Goal: Information Seeking & Learning: Learn about a topic

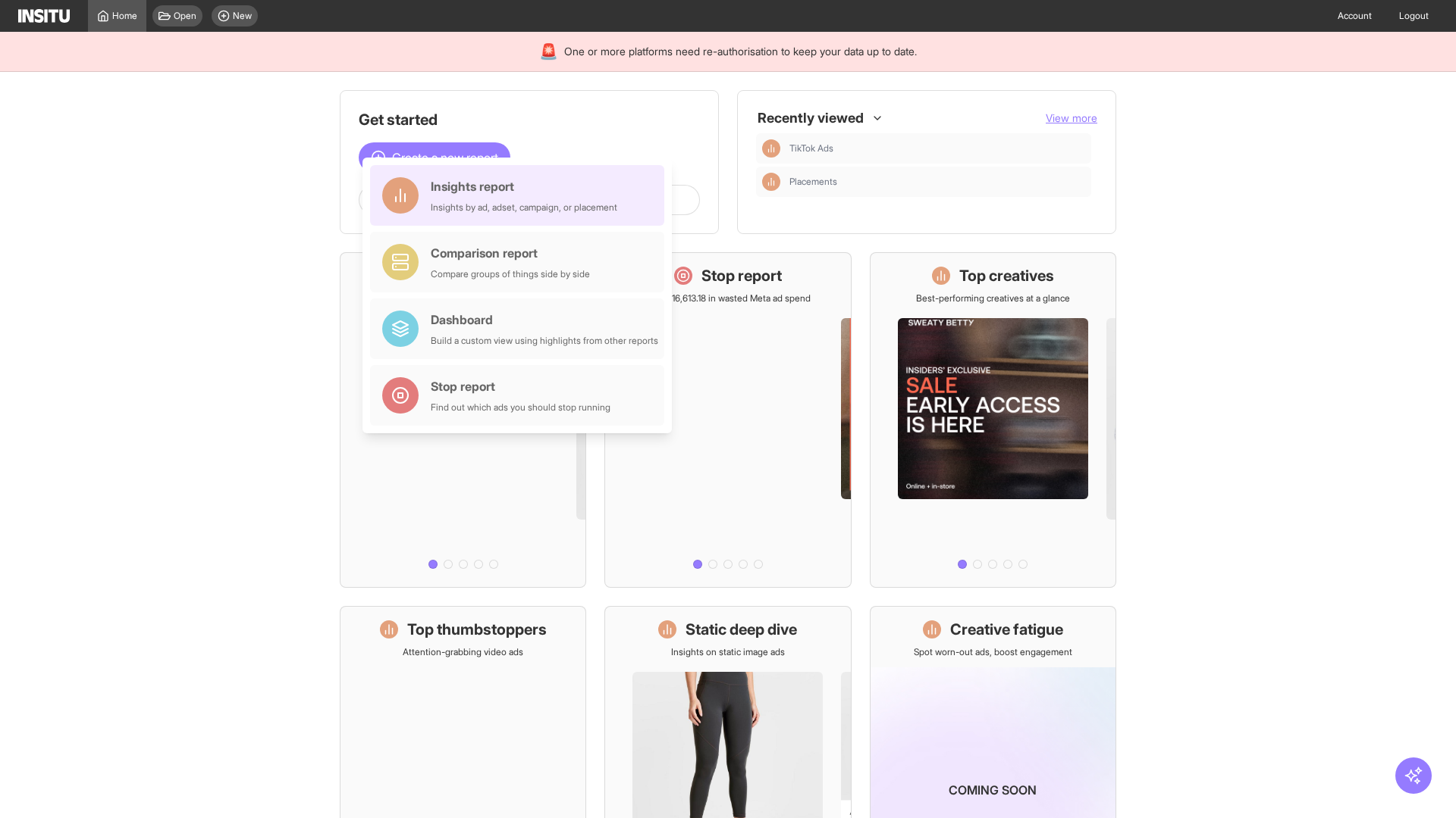
click at [521, 195] on div "Insights report Insights by ad, adset, campaign, or placement" at bounding box center [523, 195] width 187 height 37
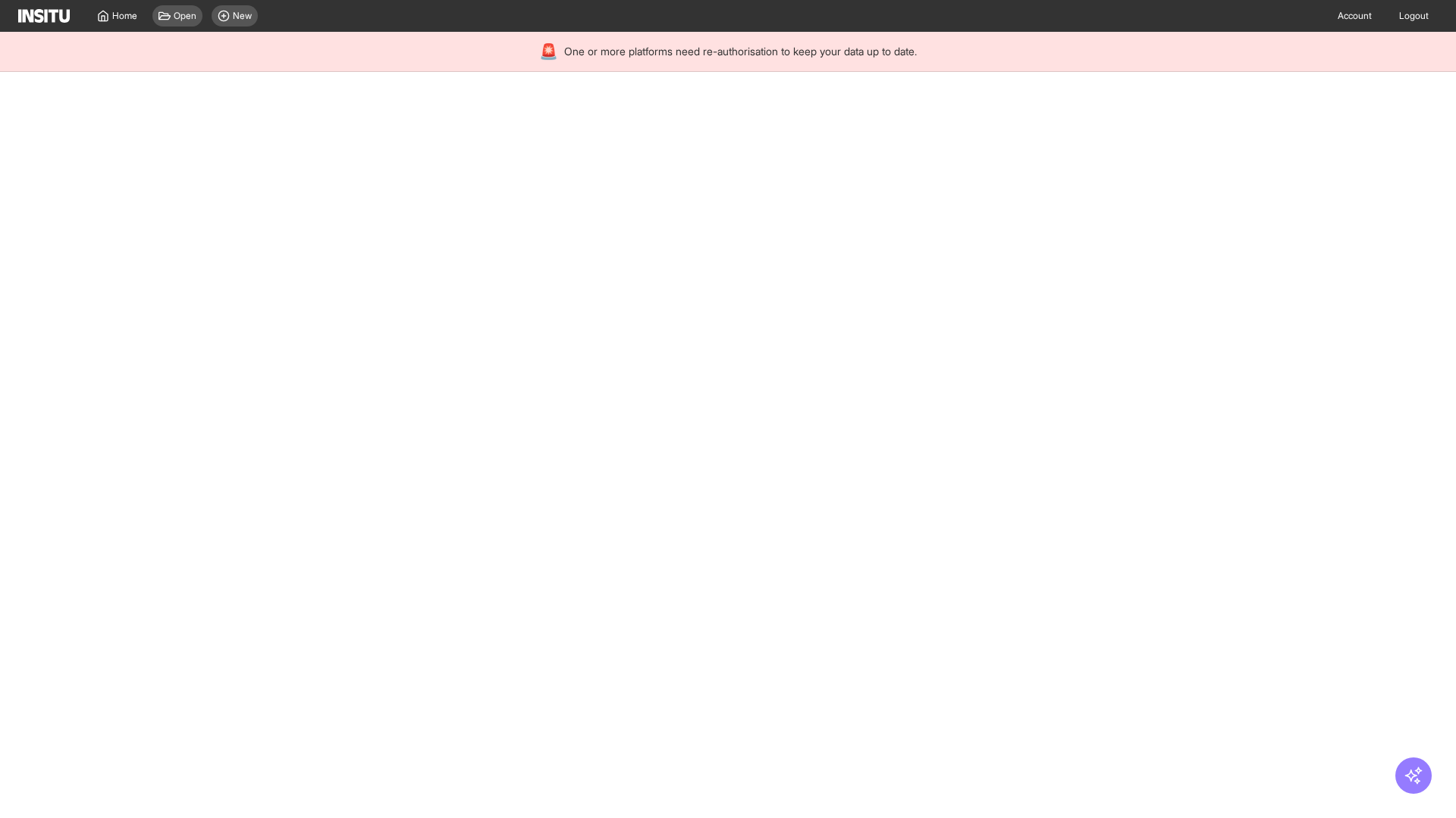
select select "**"
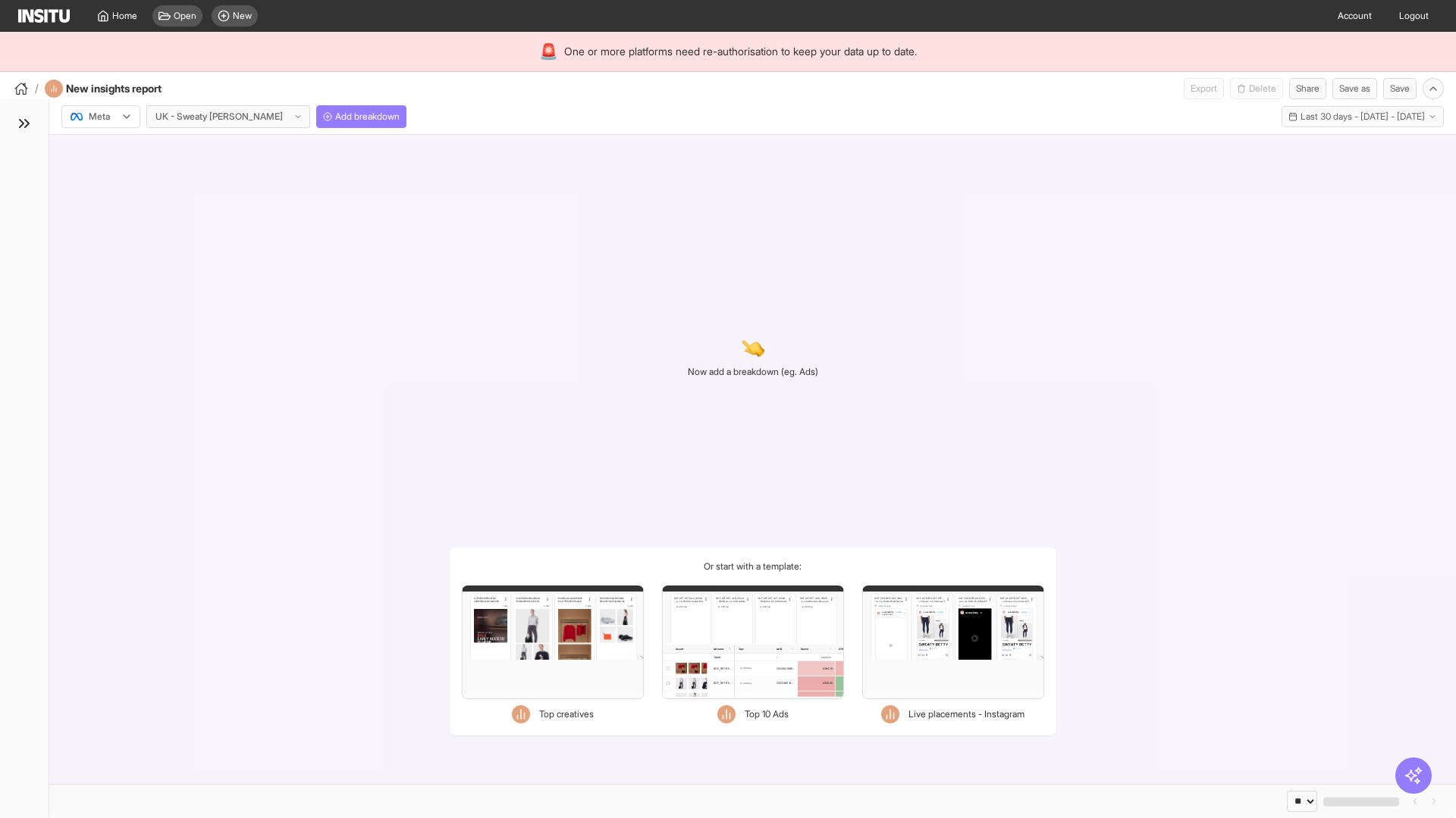
click at [101, 117] on div at bounding box center [90, 117] width 43 height 15
click at [100, 149] on span "Meta" at bounding box center [100, 149] width 20 height 14
click at [335, 117] on span "Add breakdown" at bounding box center [367, 117] width 65 height 12
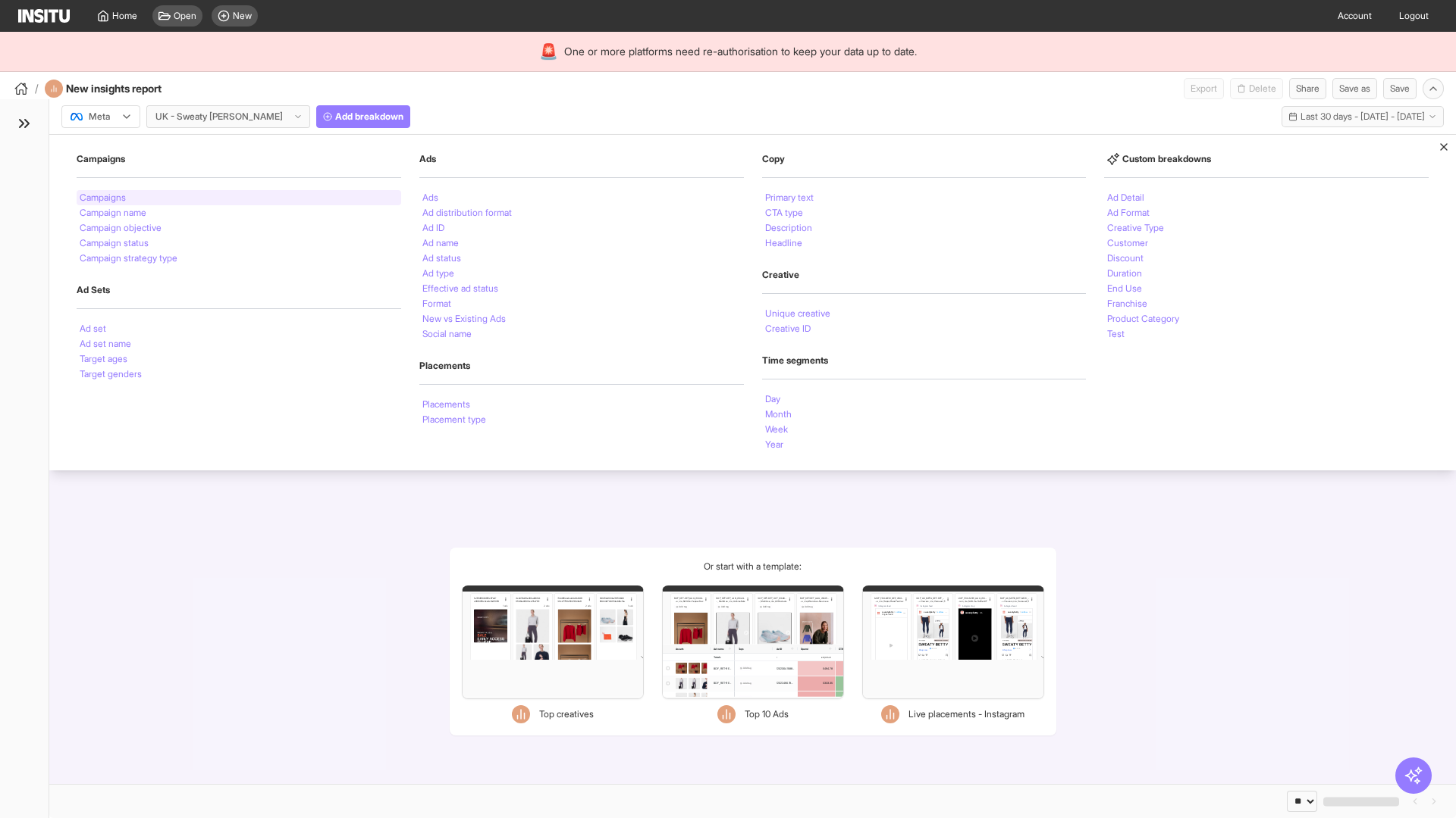
click at [104, 198] on li "Campaigns" at bounding box center [102, 198] width 46 height 9
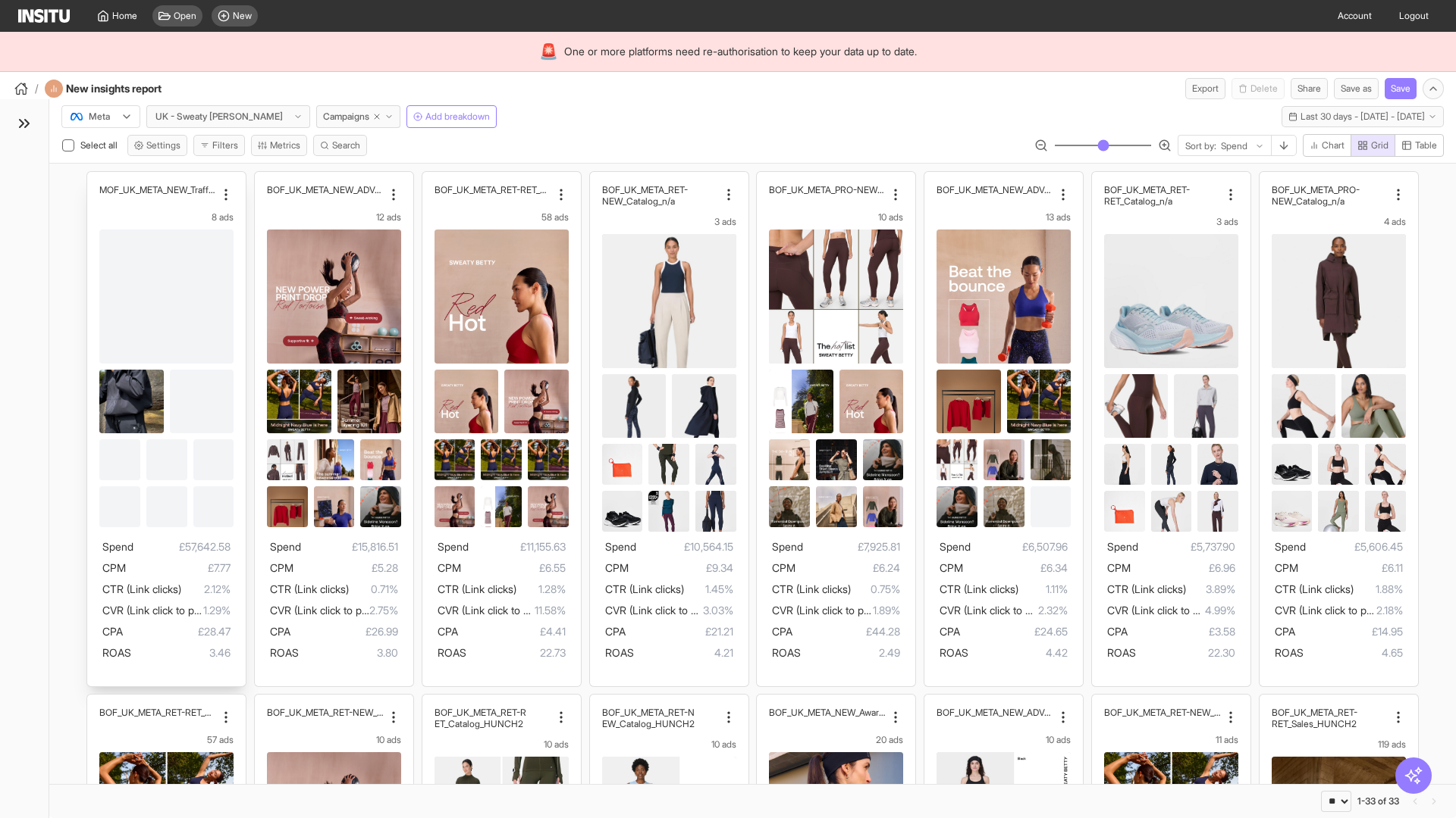
click at [95, 179] on div "MOF_UK_META_NEW_Traffic_July25 8 ads Spend £57,642.58 CPM £7.77 CTR (Link click…" at bounding box center [166, 429] width 159 height 515
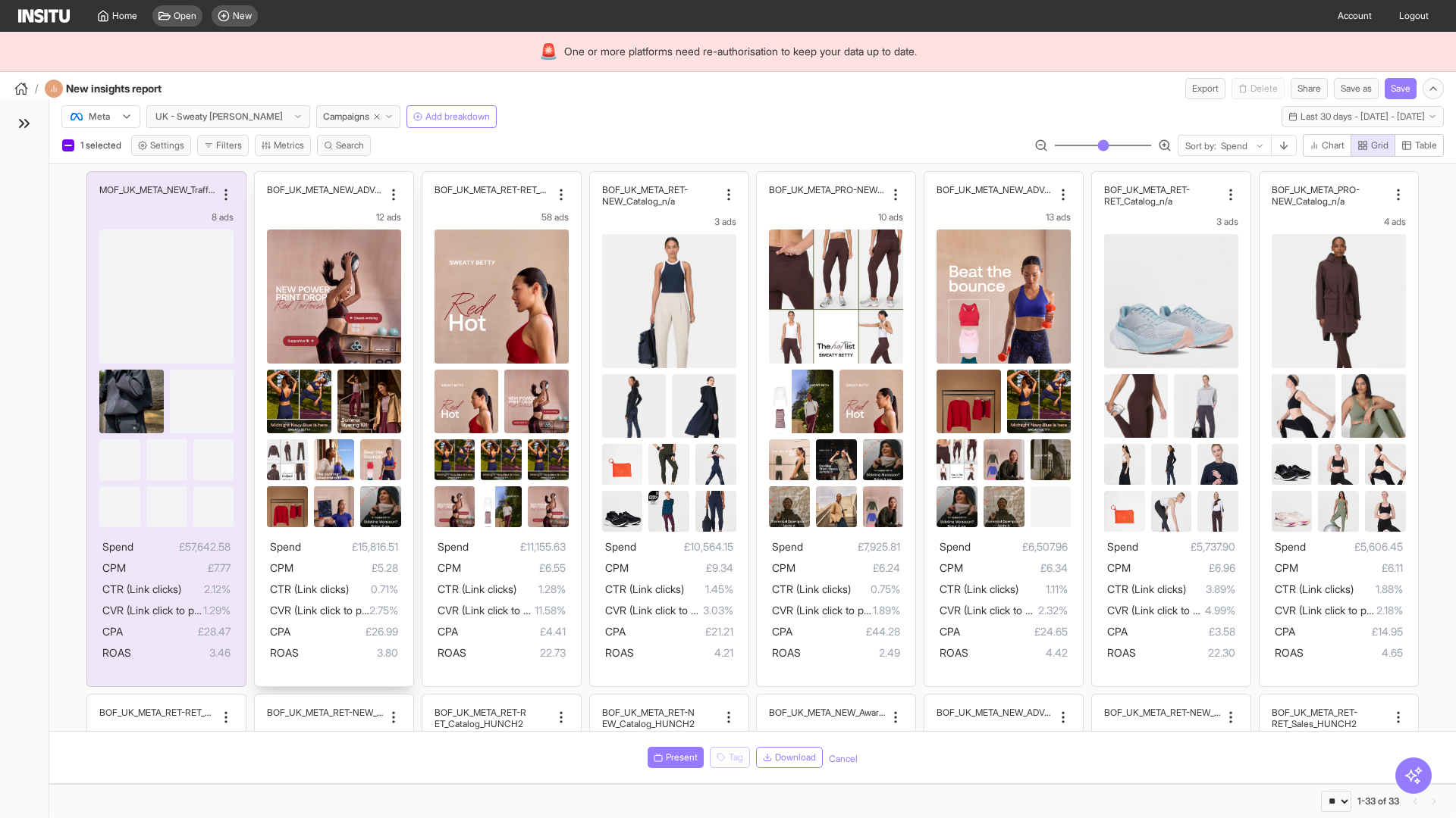
click at [262, 179] on div "BOF_UK_META_NEW_ADV+_Q2 12 ads Spend £15,816.51 CPM £5.28 CTR (Link clicks) 0.7…" at bounding box center [334, 429] width 159 height 515
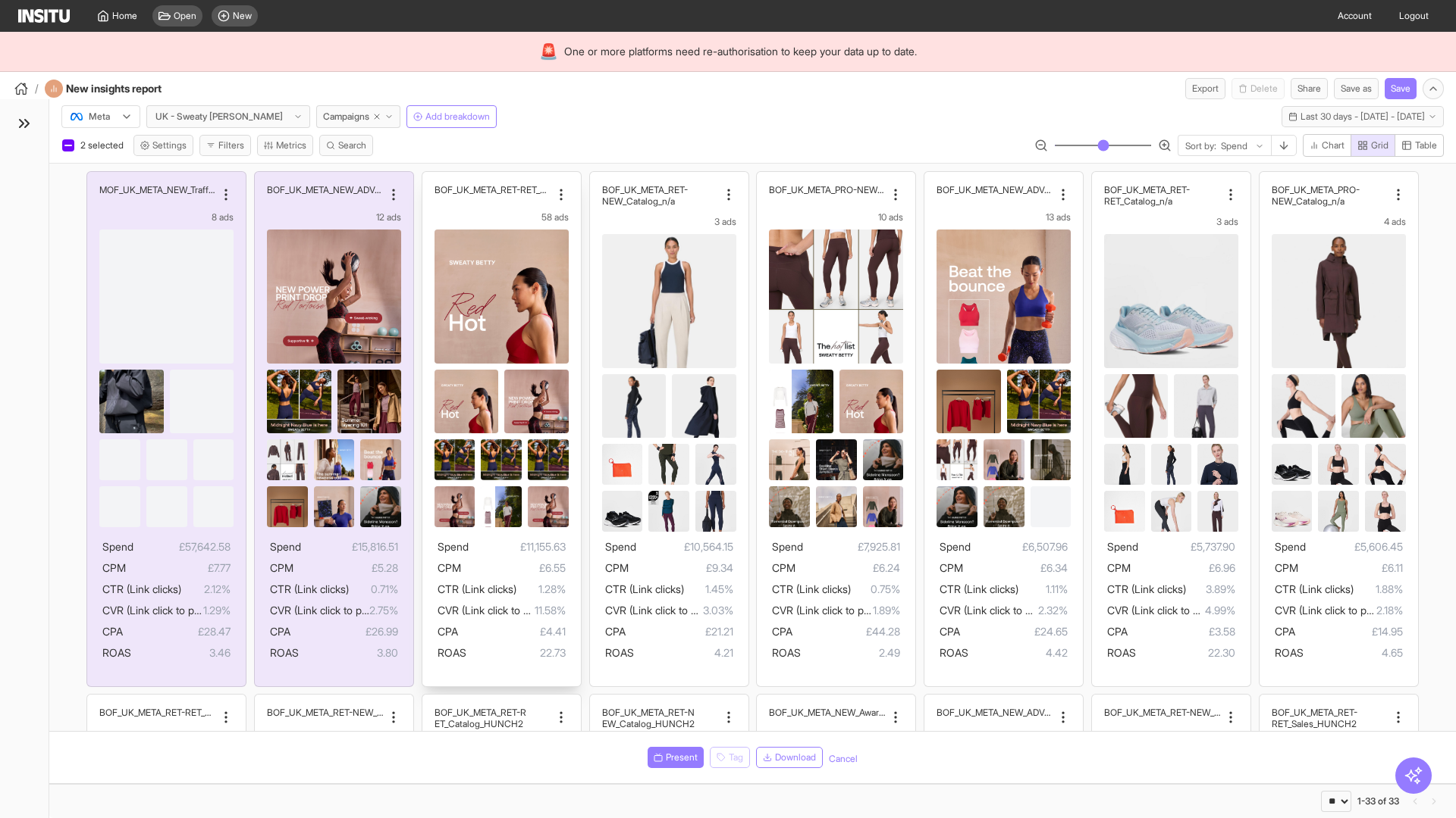
click at [429, 179] on div "BOF_UK_META_RET-RET_Sales_n/a 58 ads Spend £11,155.63 CPM £6.55 CTR (Link click…" at bounding box center [501, 429] width 159 height 515
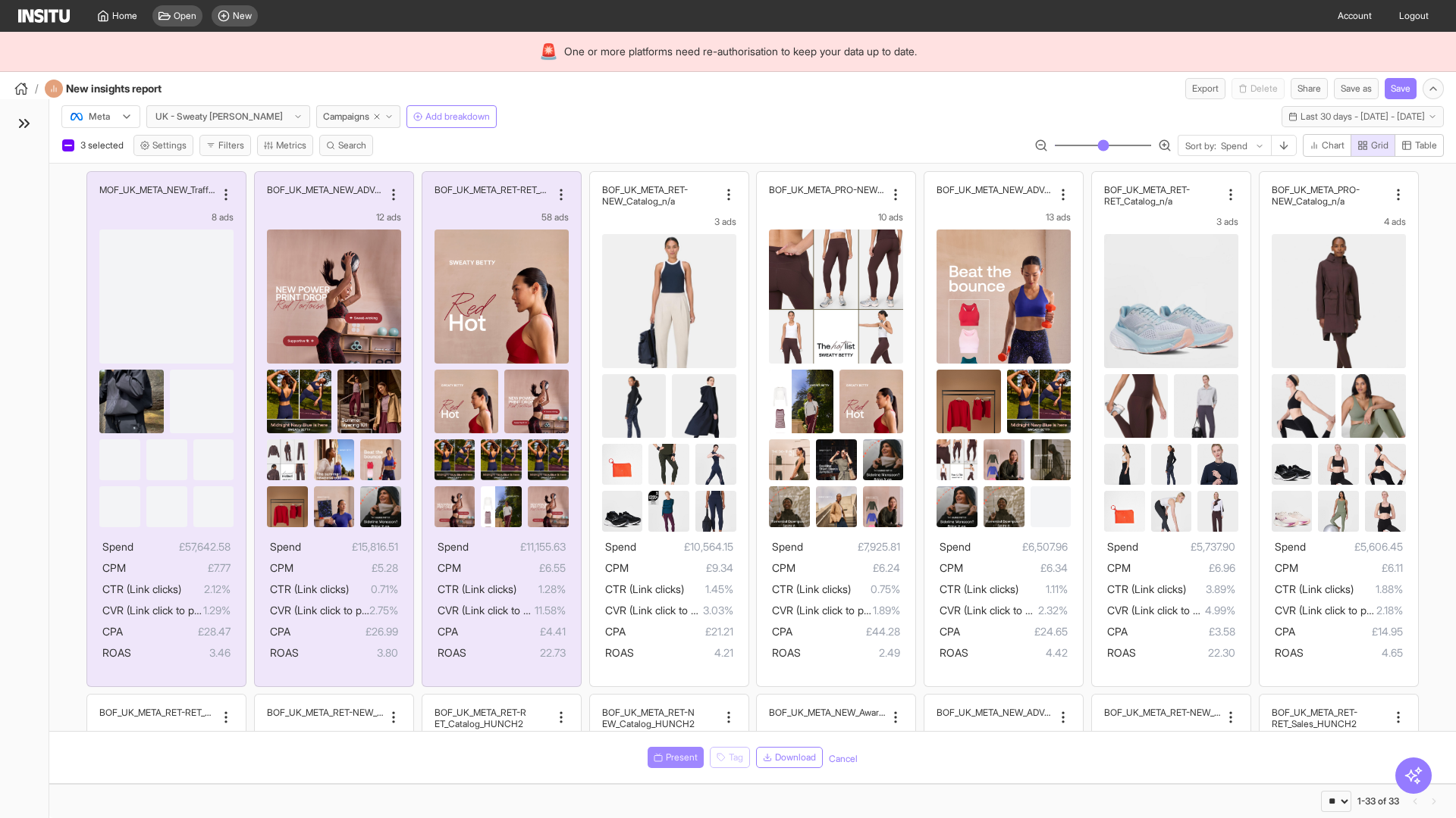
click at [673, 758] on span "Present" at bounding box center [681, 758] width 32 height 12
